Goal: Find specific page/section: Find specific page/section

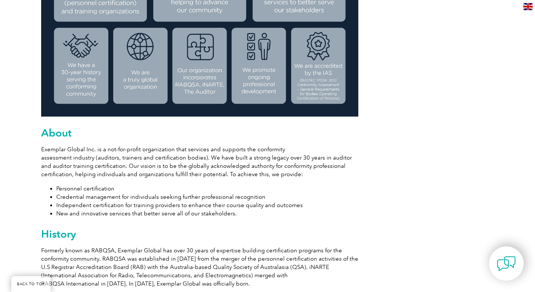
scroll to position [322, 0]
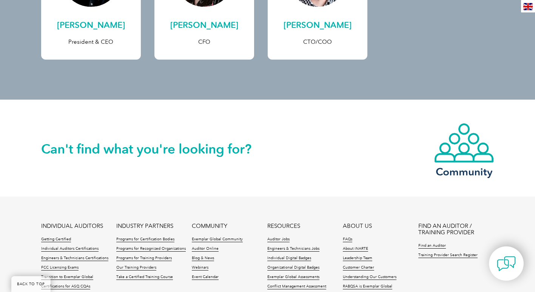
scroll to position [377, 0]
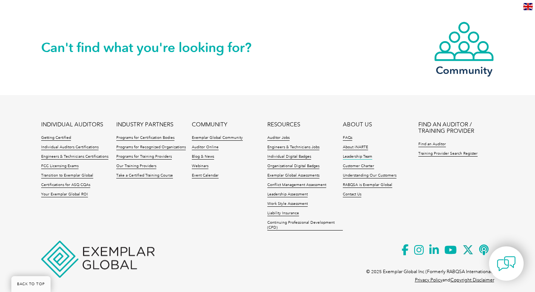
click at [354, 155] on link "Leadership Team" at bounding box center [357, 156] width 29 height 5
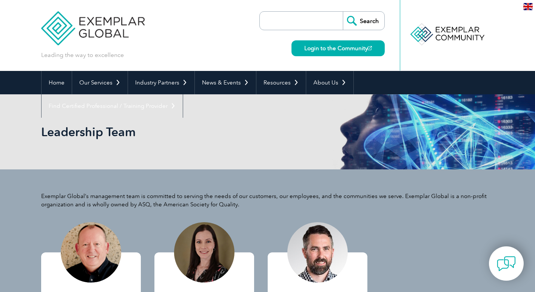
click at [324, 18] on input "search" at bounding box center [302, 21] width 79 height 18
type input "wendy"
click at [343, 12] on input "Search" at bounding box center [363, 21] width 41 height 18
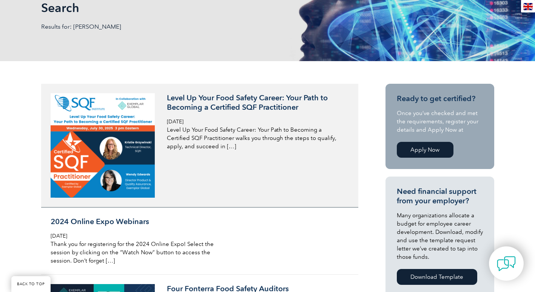
scroll to position [189, 0]
